Goal: Information Seeking & Learning: Learn about a topic

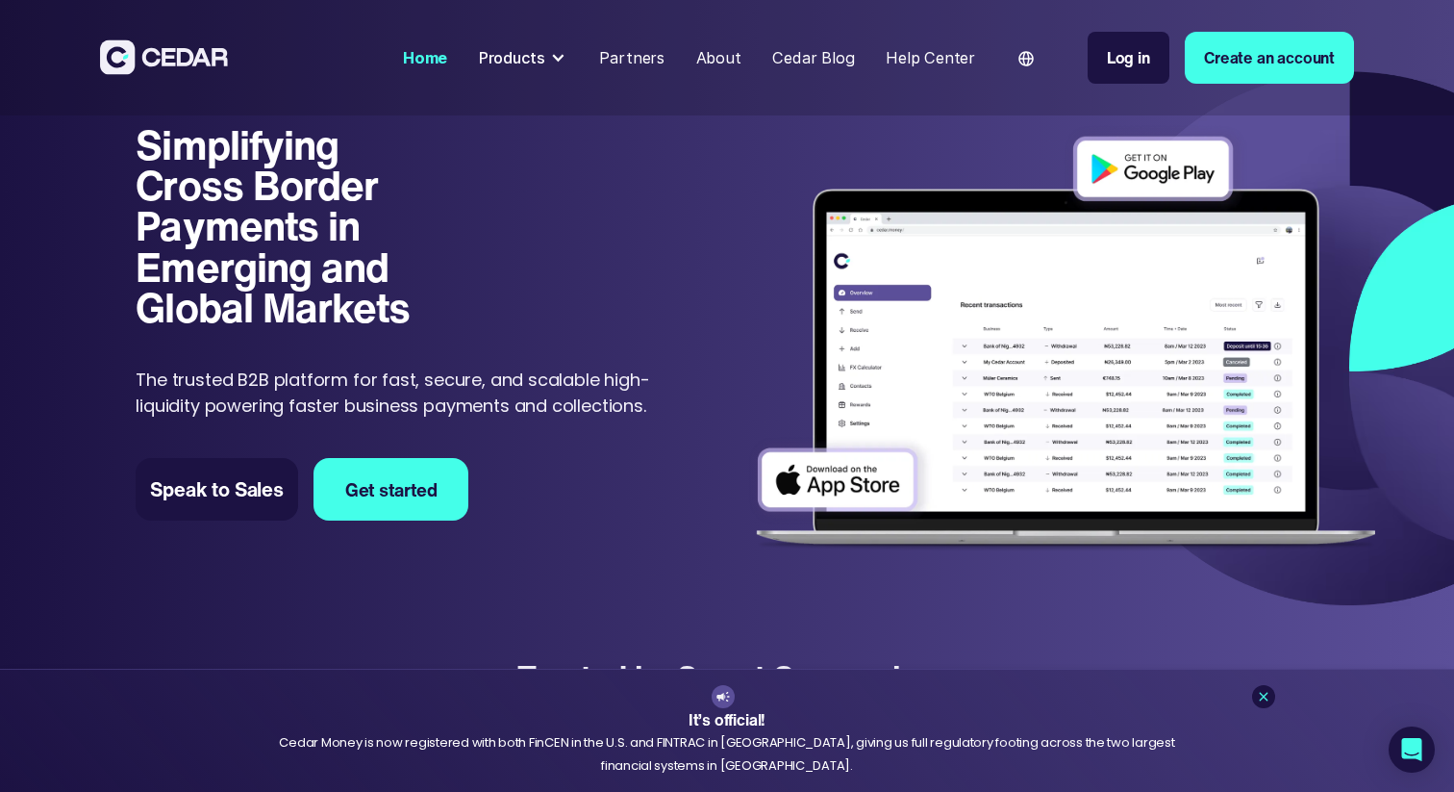
scroll to position [18, 0]
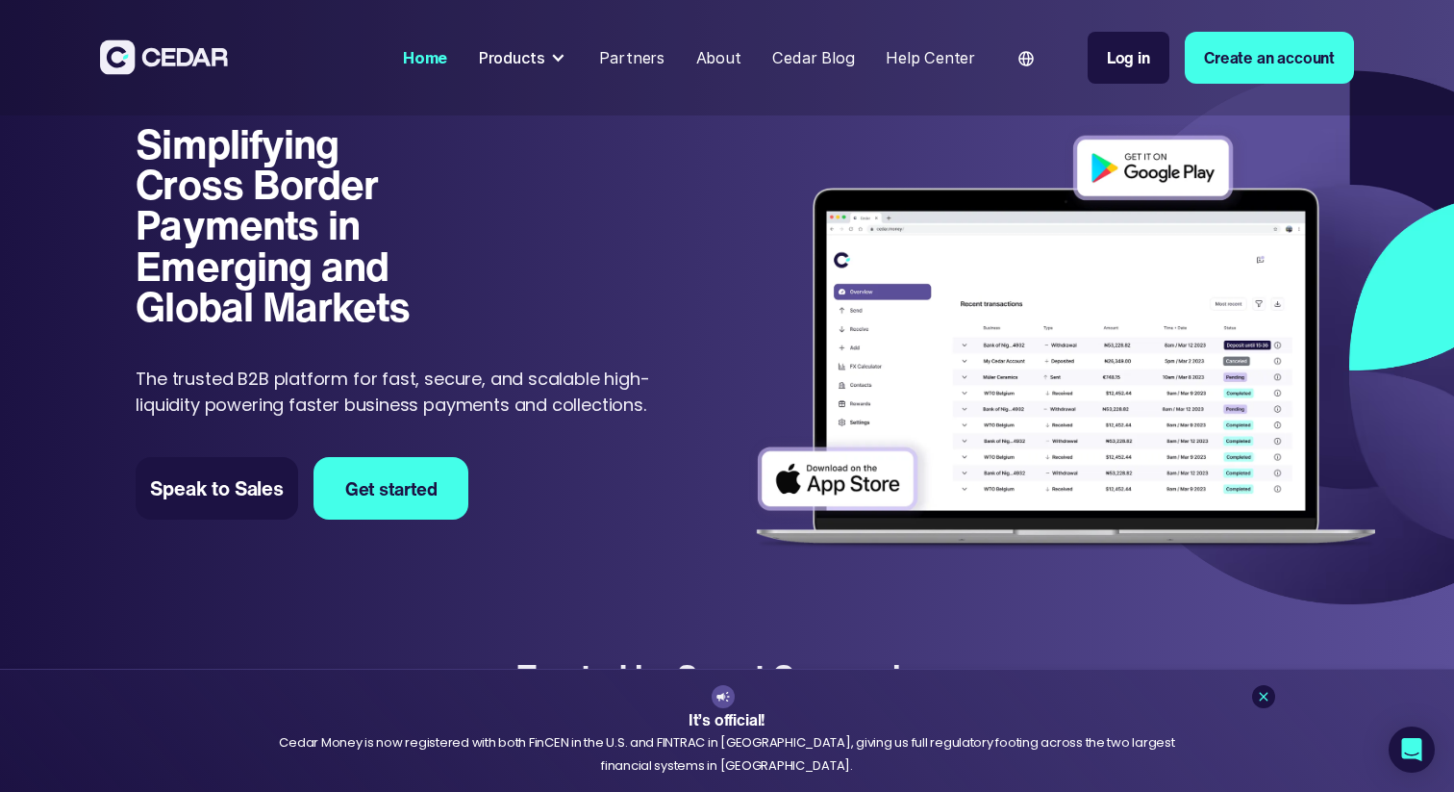
click at [528, 43] on div "Products" at bounding box center [523, 57] width 105 height 39
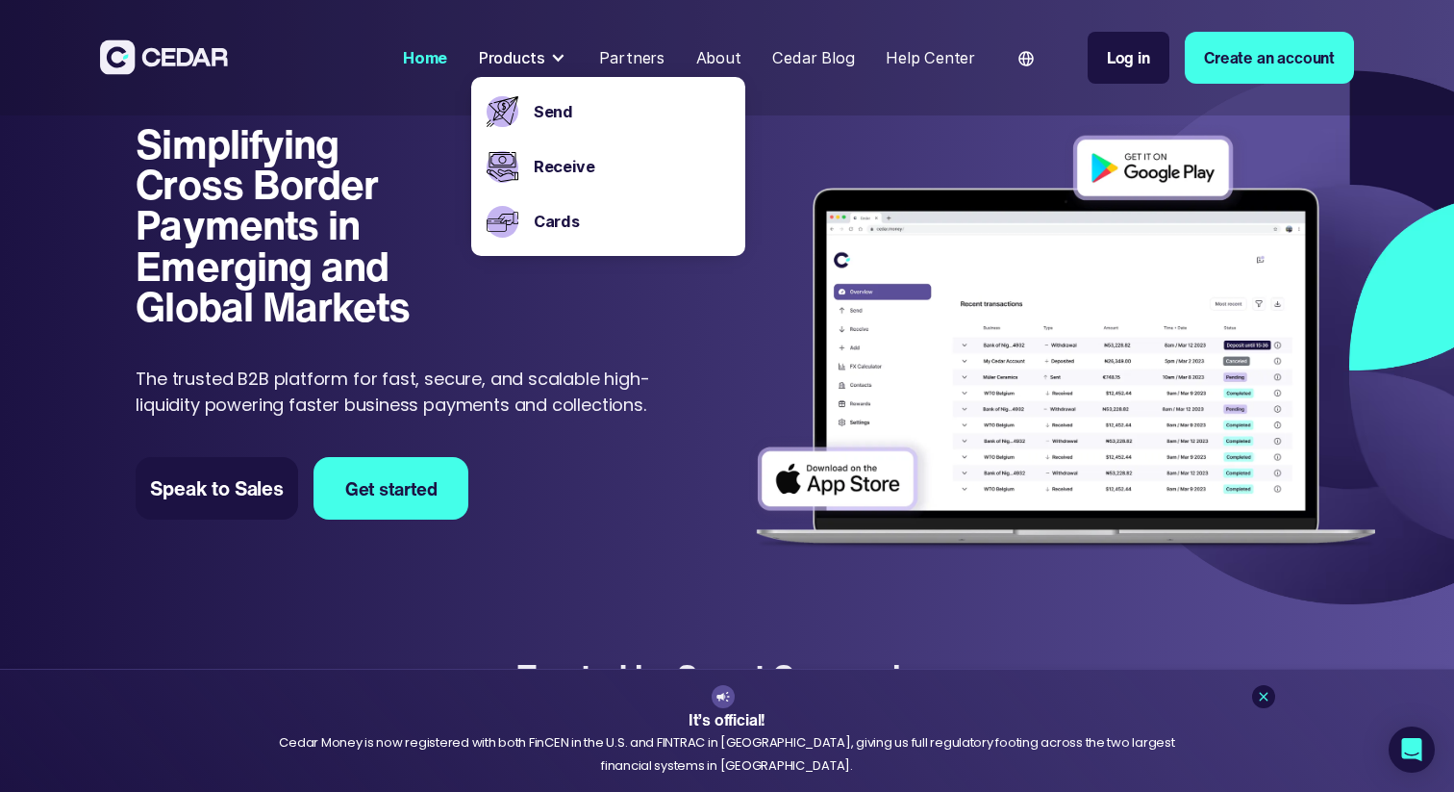
click at [626, 396] on p "The trusted B2B platform for fast, secure, and scalable high-liquidity powering…" at bounding box center [400, 392] width 528 height 52
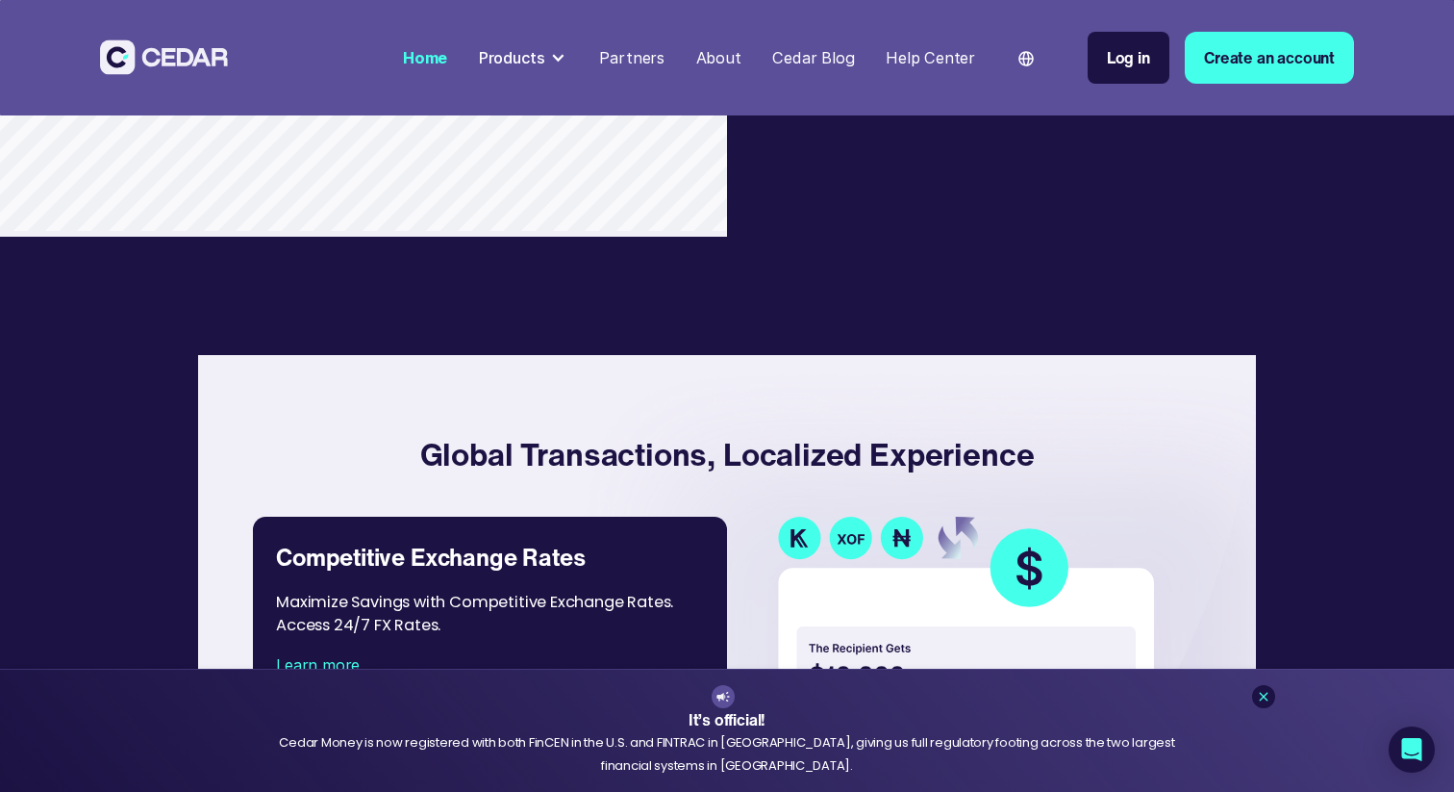
scroll to position [2611, 0]
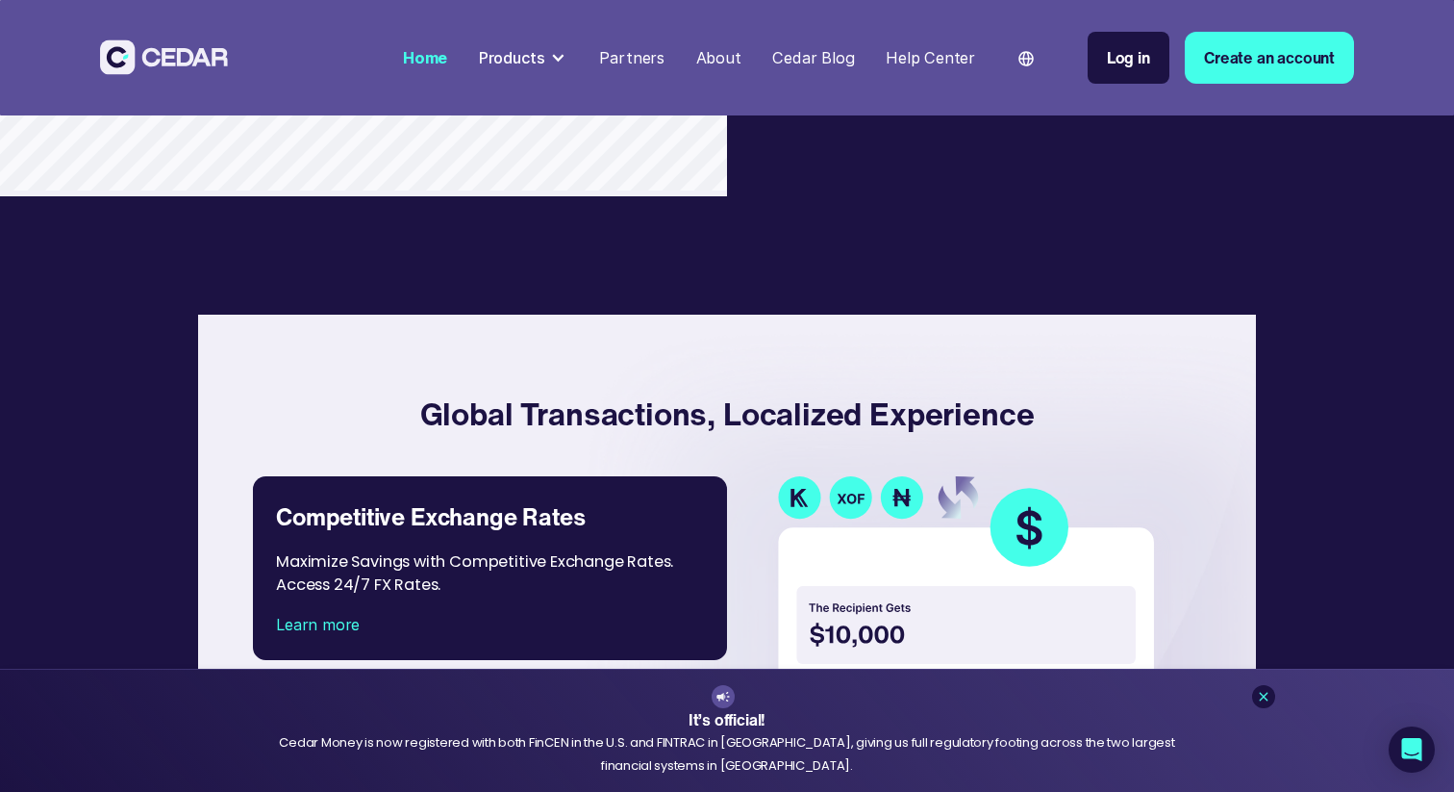
click at [536, 52] on div "Products" at bounding box center [512, 57] width 66 height 23
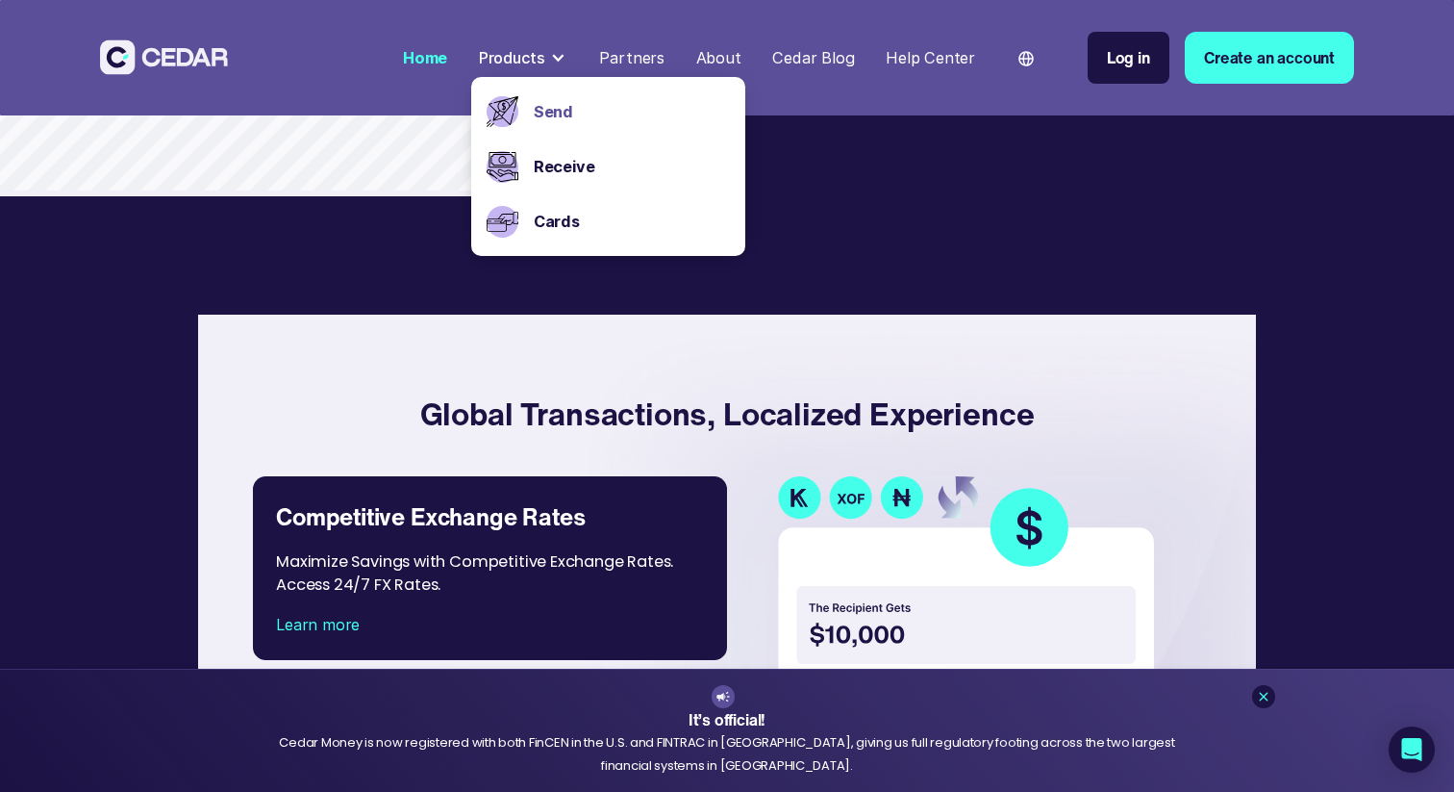
click at [550, 103] on link "Send" at bounding box center [632, 111] width 196 height 23
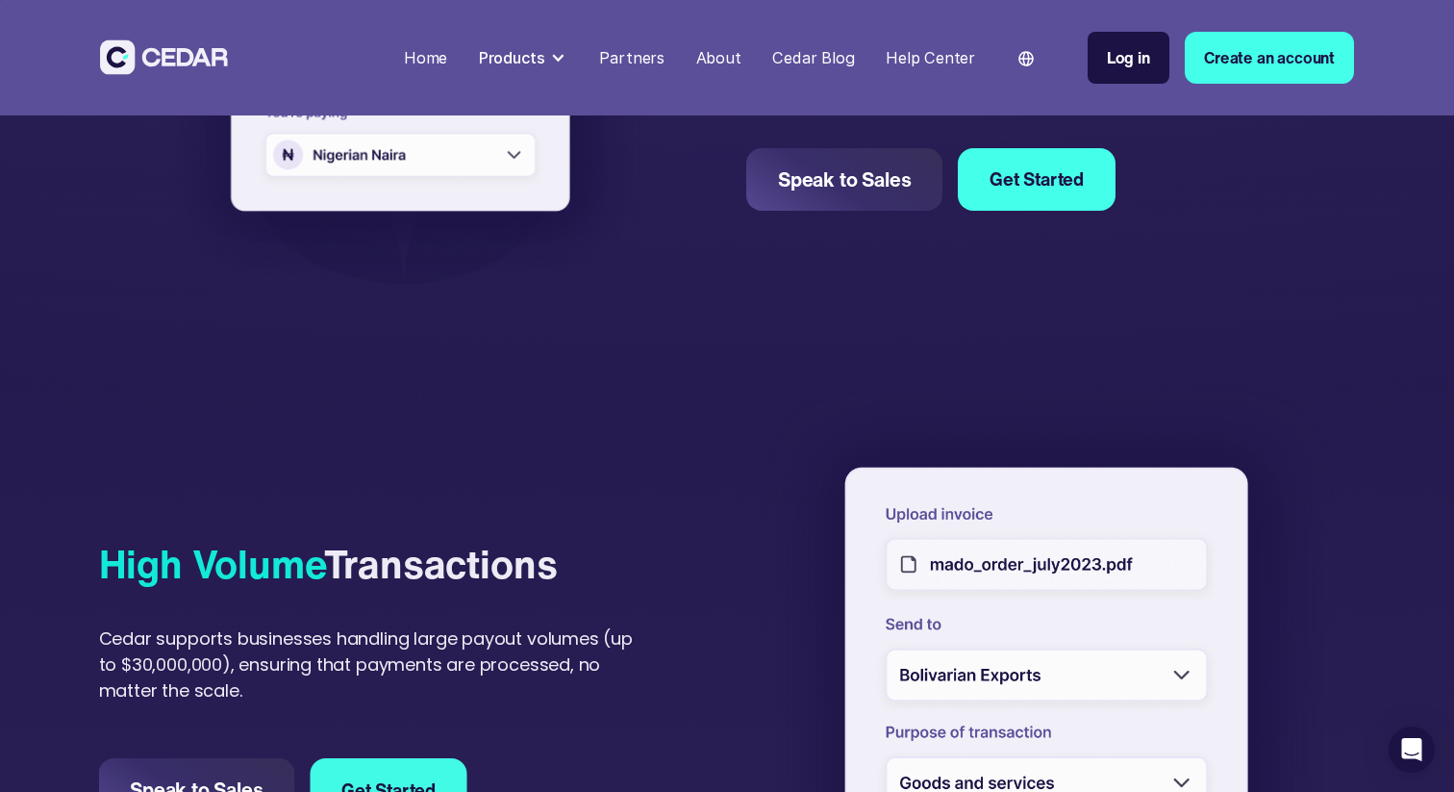
scroll to position [677, 0]
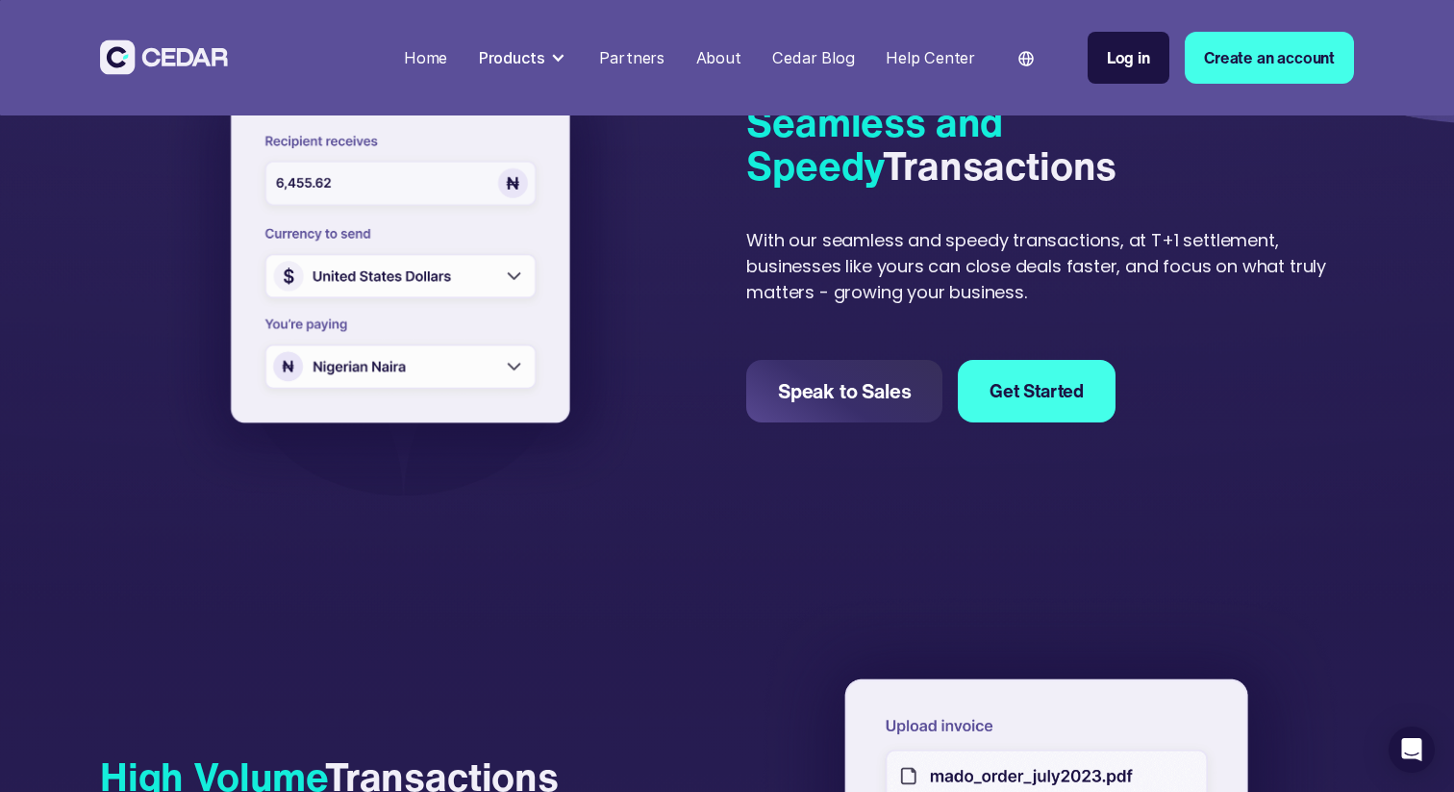
click at [462, 364] on img at bounding box center [403, 266] width 493 height 476
click at [436, 266] on img at bounding box center [403, 266] width 493 height 476
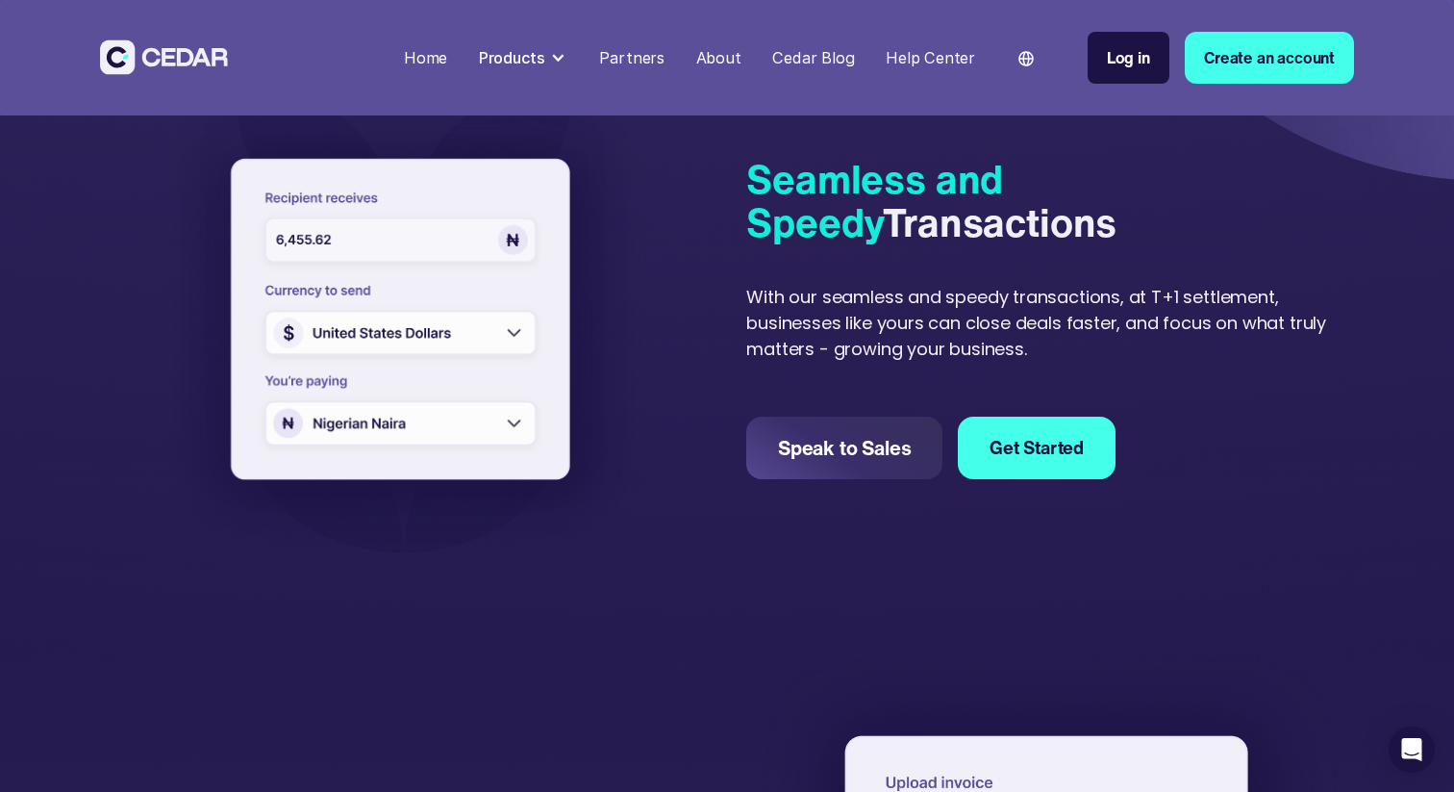
click at [462, 252] on img at bounding box center [403, 323] width 493 height 476
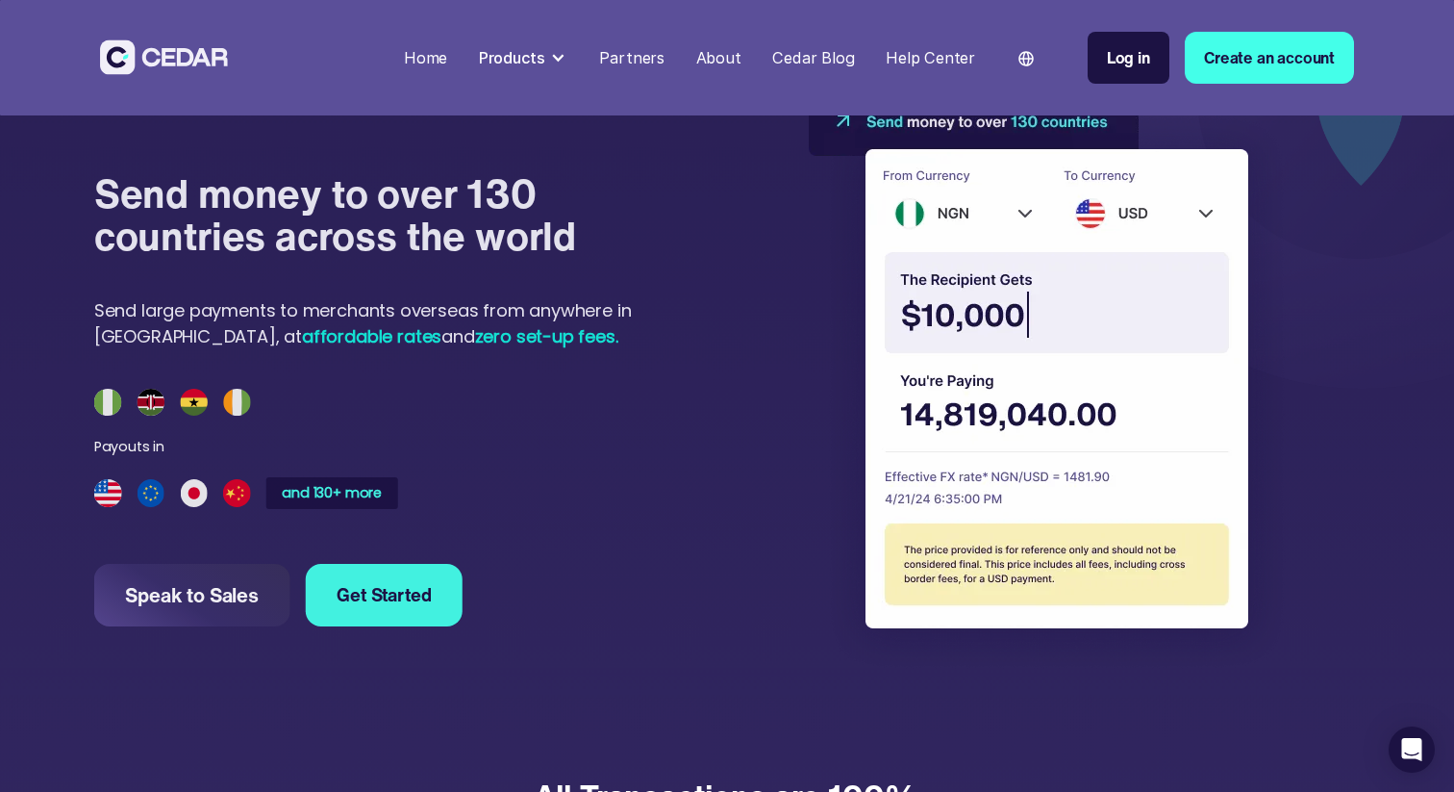
scroll to position [1789, 0]
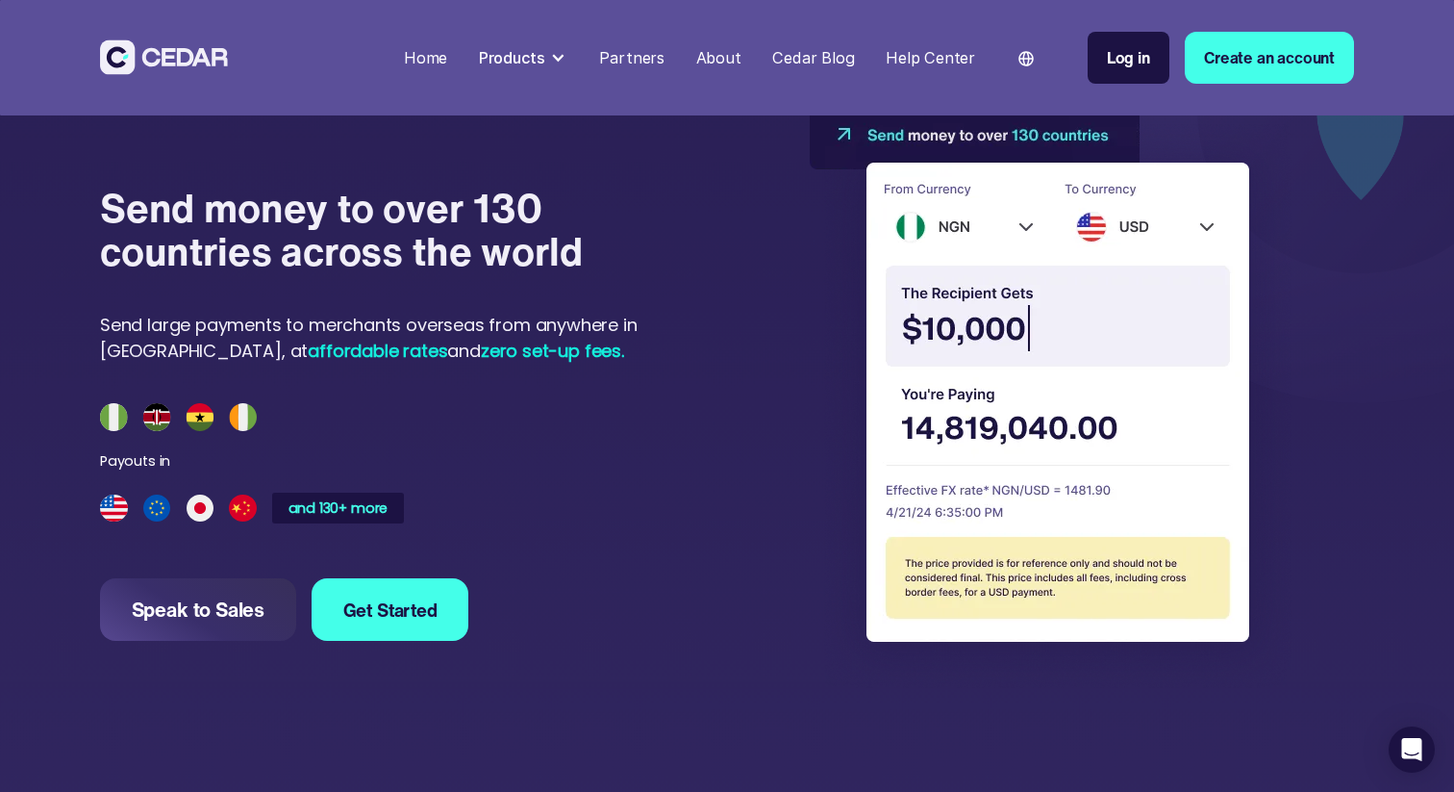
click at [515, 63] on div "Products" at bounding box center [512, 57] width 66 height 23
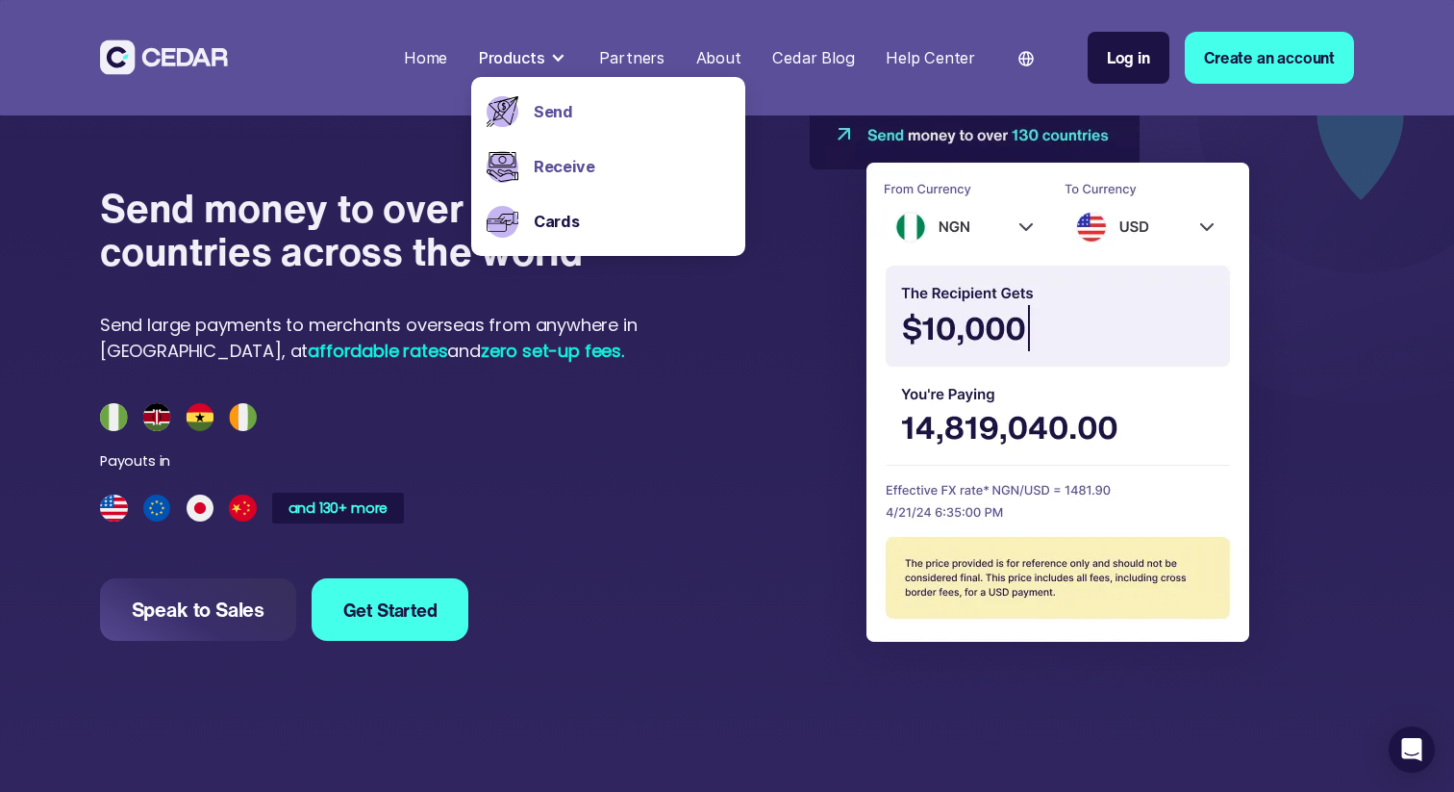
click at [557, 160] on link "Receive" at bounding box center [632, 166] width 196 height 23
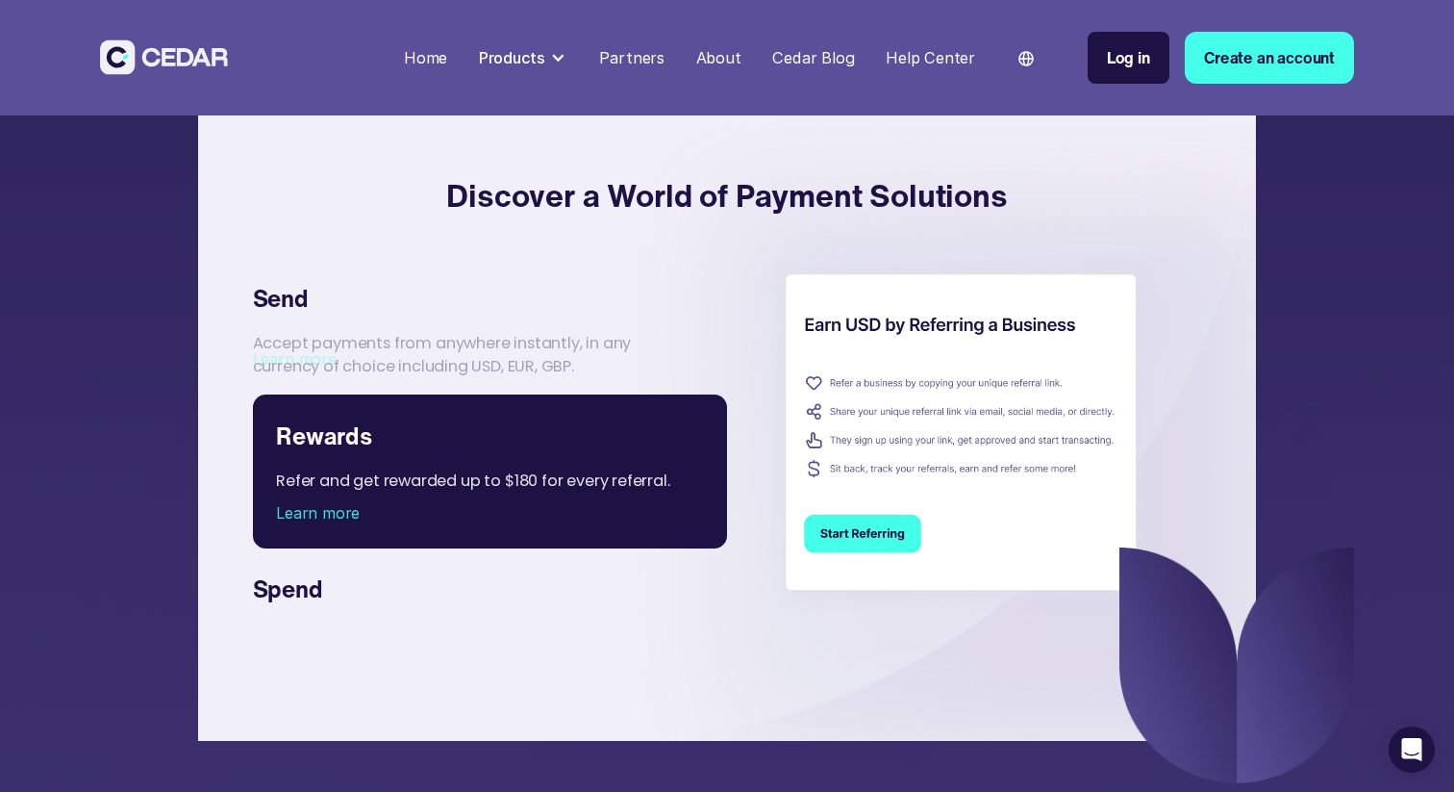
scroll to position [4107, 0]
